Goal: Find specific page/section: Find specific page/section

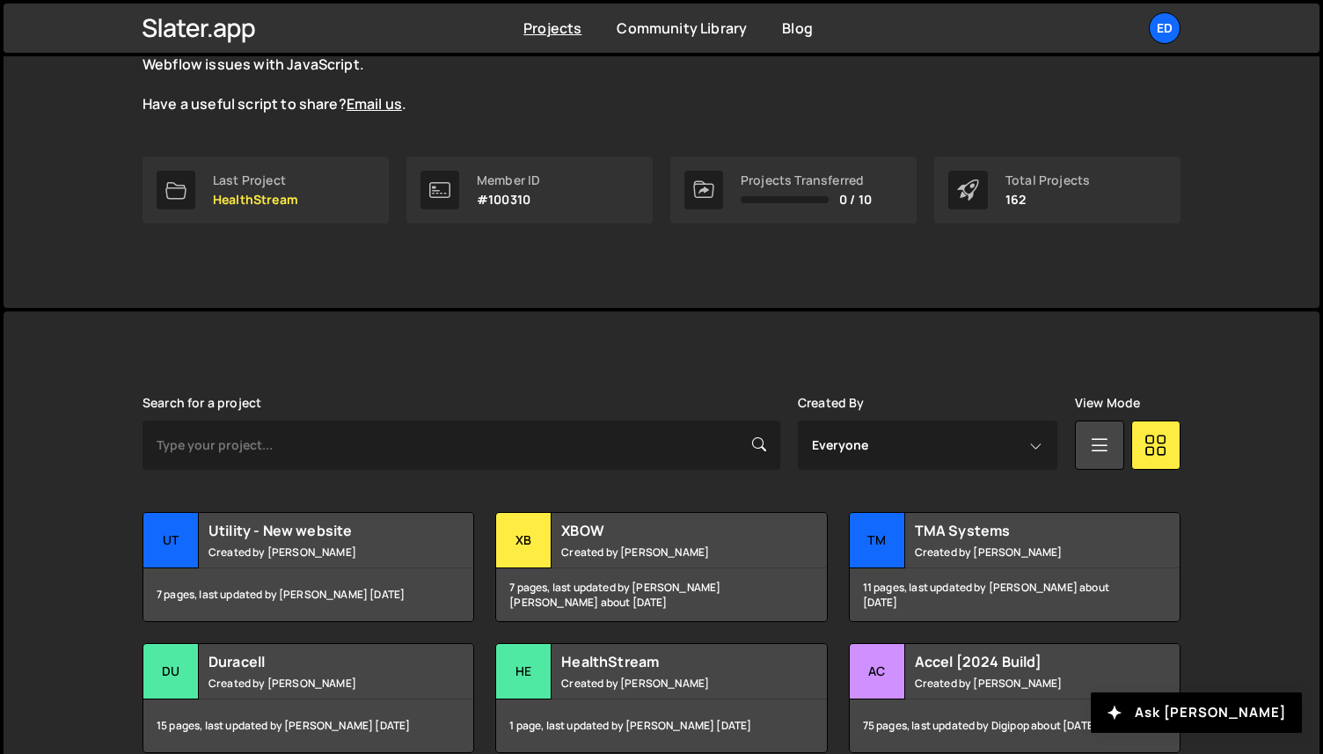
scroll to position [448, 0]
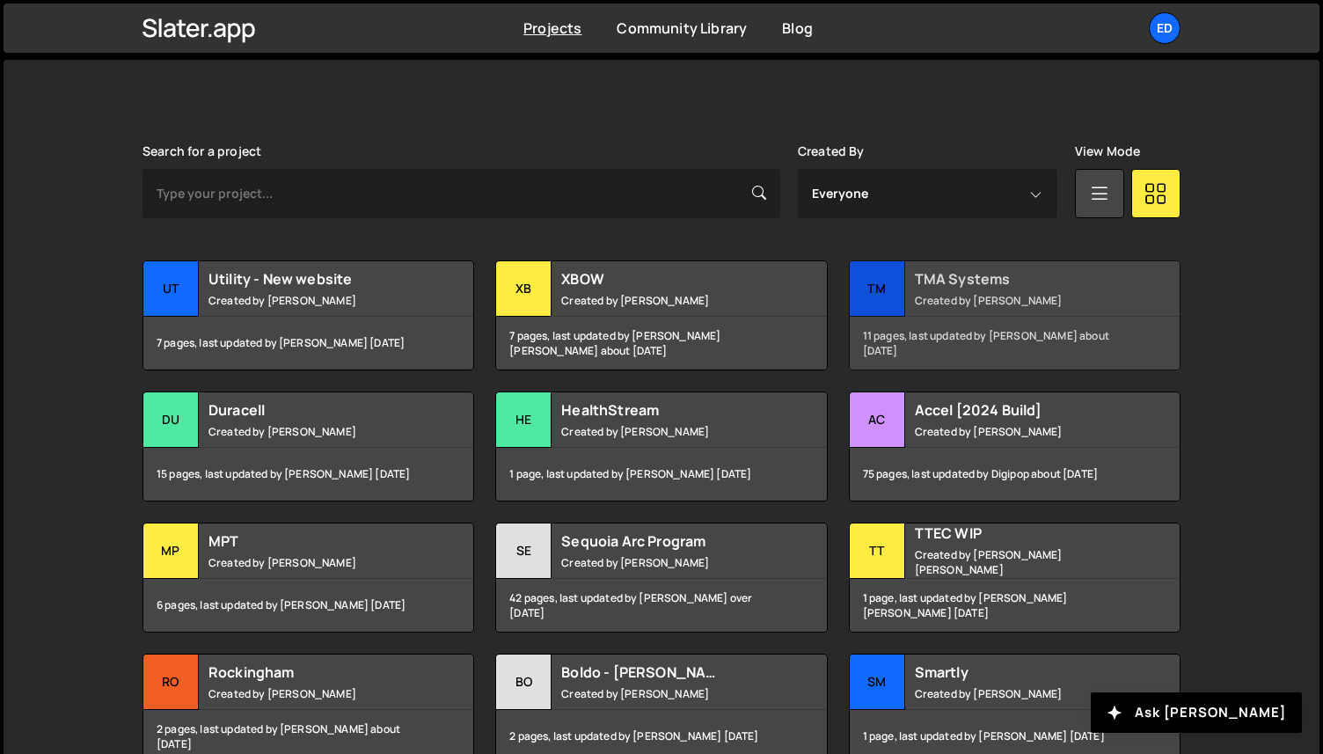
click at [986, 311] on div "TMA Systems Created by [PERSON_NAME]" at bounding box center [1015, 288] width 330 height 55
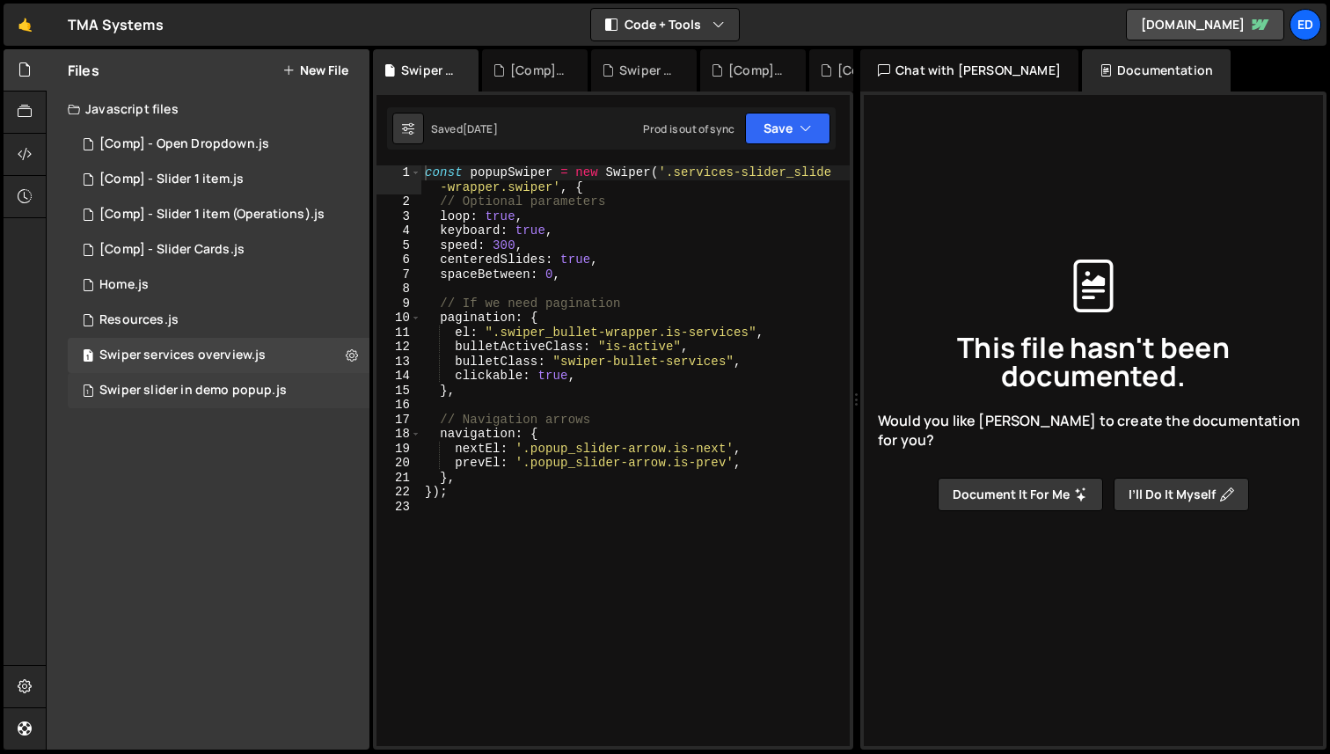
click at [219, 393] on div "Swiper slider in demo popup.js" at bounding box center [192, 391] width 187 height 16
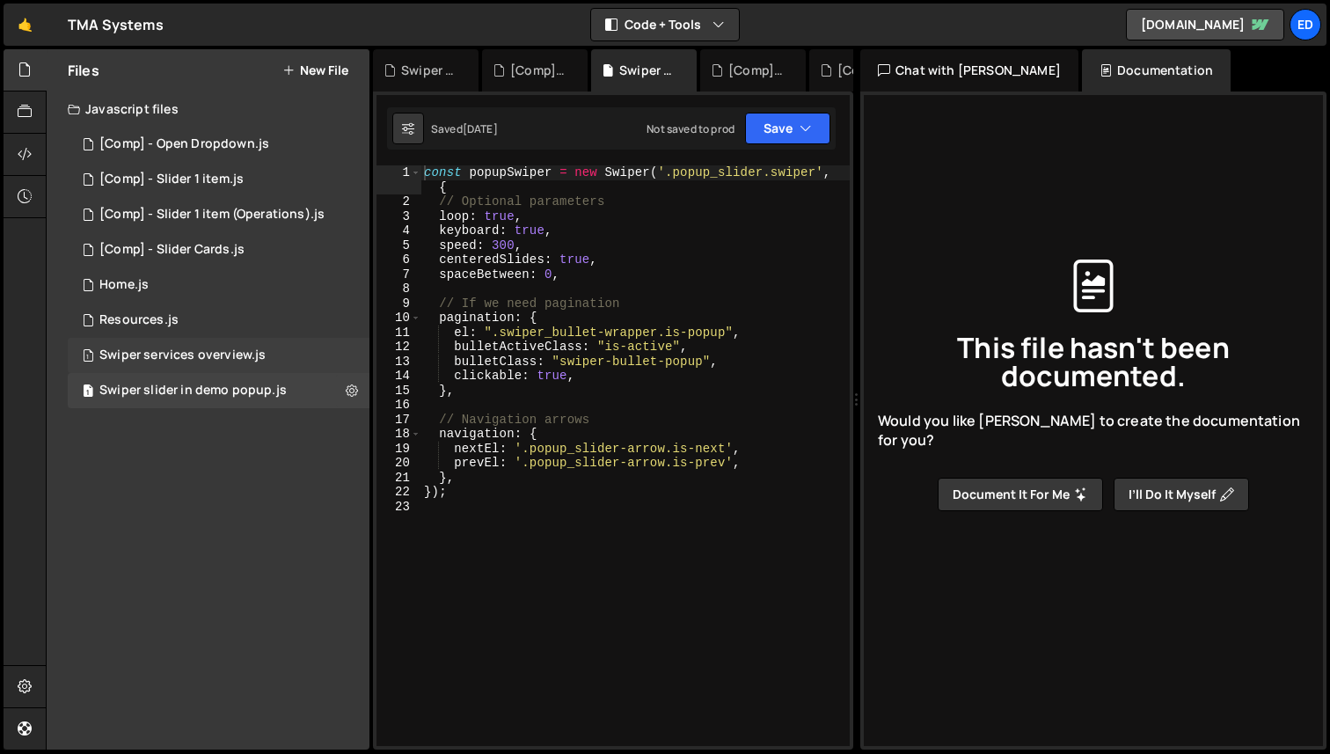
click at [190, 348] on div "Swiper services overview.js" at bounding box center [182, 355] width 166 height 16
